Goal: Task Accomplishment & Management: Manage account settings

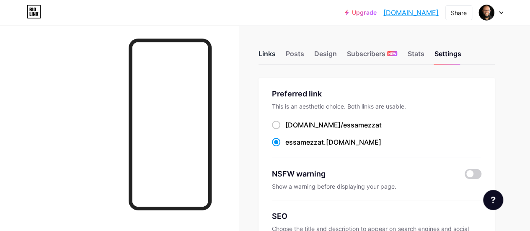
click at [271, 52] on div "Links" at bounding box center [267, 56] width 17 height 15
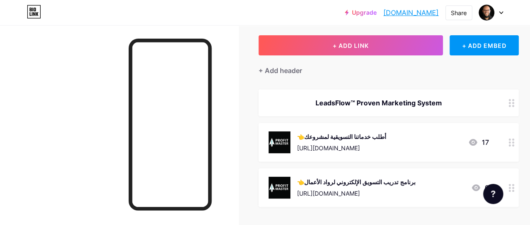
scroll to position [75, 0]
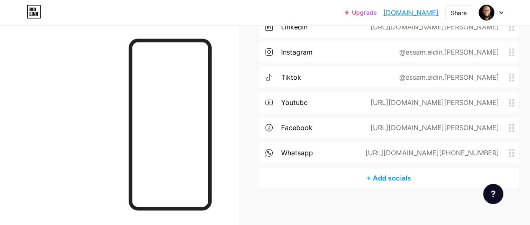
click at [334, 150] on div "whatsapp [URL][DOMAIN_NAME][PHONE_NUMBER]" at bounding box center [389, 152] width 260 height 20
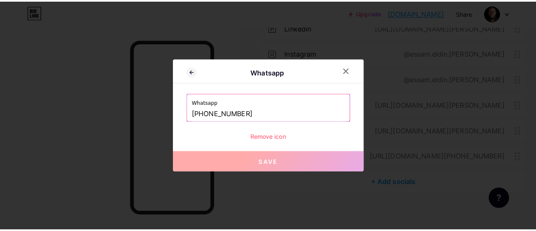
scroll to position [266, 0]
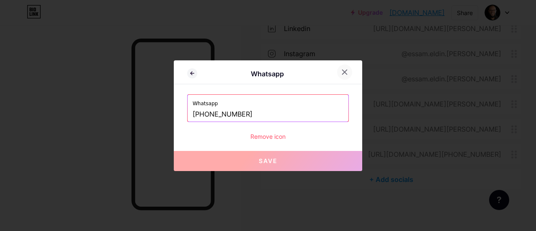
click at [344, 73] on icon at bounding box center [344, 72] width 7 height 7
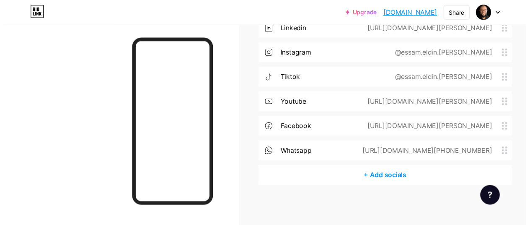
scroll to position [268, 0]
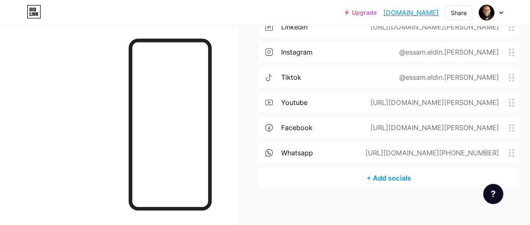
drag, startPoint x: 391, startPoint y: 150, endPoint x: 502, endPoint y: 155, distance: 111.6
click at [502, 155] on div "[URL][DOMAIN_NAME][PHONE_NUMBER]" at bounding box center [430, 152] width 157 height 10
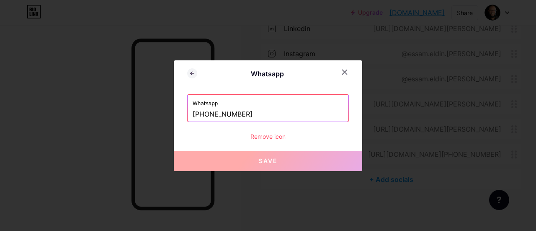
click at [318, 116] on input "[PHONE_NUMBER]" at bounding box center [268, 114] width 151 height 14
click at [341, 72] on icon at bounding box center [344, 72] width 7 height 7
